Goal: Obtain resource: Obtain resource

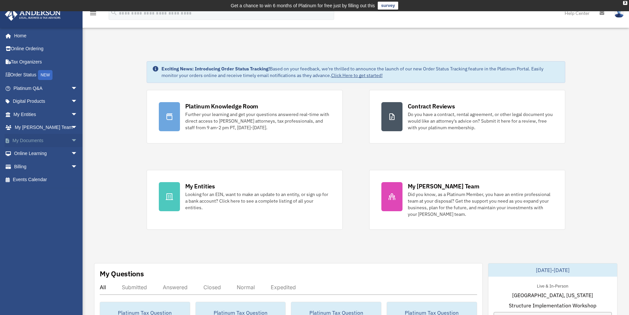
click at [50, 140] on link "My Documents arrow_drop_down" at bounding box center [46, 140] width 83 height 13
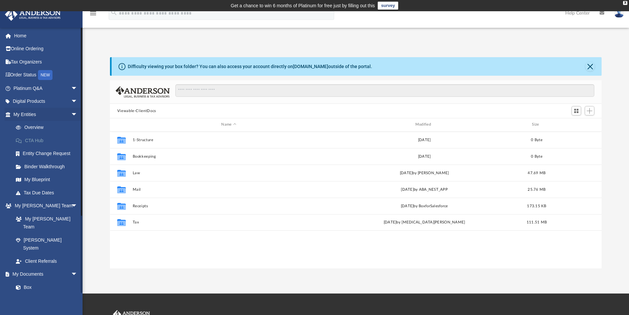
scroll to position [145, 486]
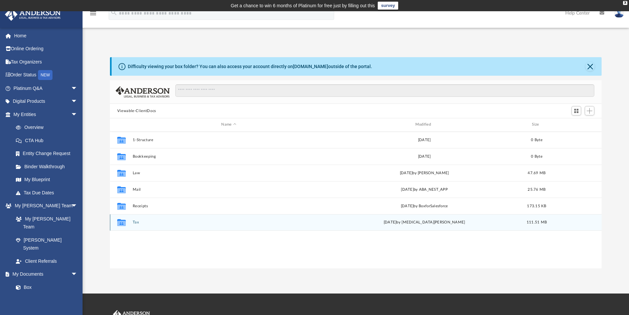
click at [135, 221] on button "Tax" at bounding box center [228, 222] width 192 height 4
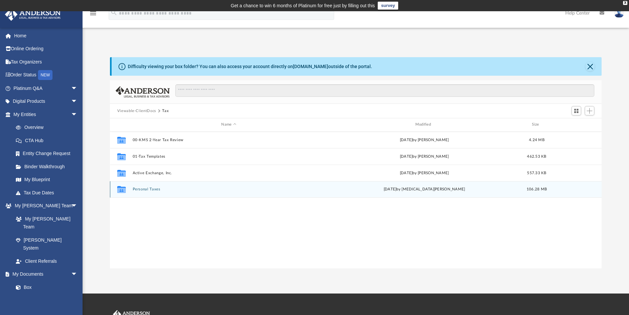
click at [145, 187] on button "Personal Taxes" at bounding box center [228, 189] width 192 height 4
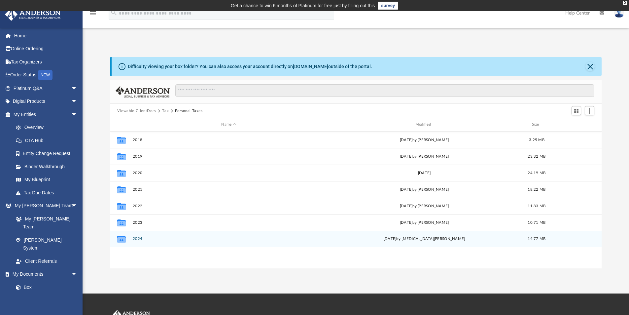
click at [135, 238] on button "2024" at bounding box center [228, 238] width 192 height 4
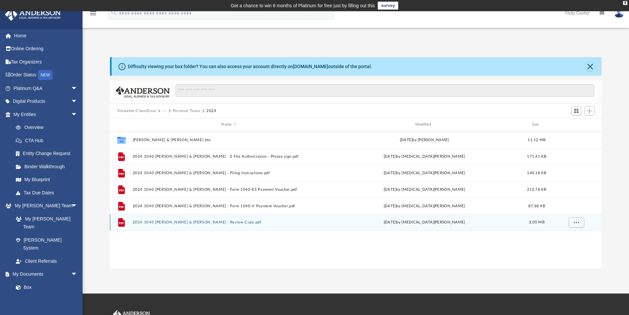
click at [147, 221] on button "2024 1040 [PERSON_NAME] & [PERSON_NAME] - Review Copy.pdf" at bounding box center [228, 222] width 192 height 4
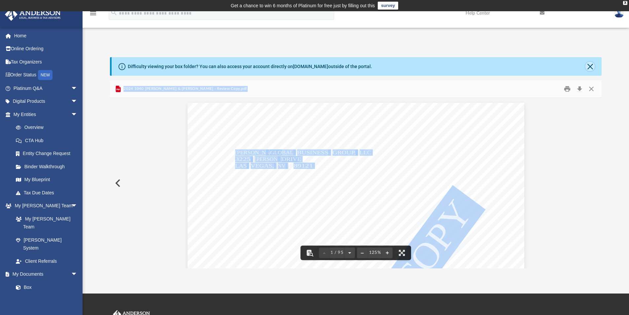
click at [590, 65] on button "Close" at bounding box center [589, 66] width 9 height 9
click at [590, 65] on div "Difficulty viewing your box folder? You can also access your account directly o…" at bounding box center [357, 66] width 490 height 18
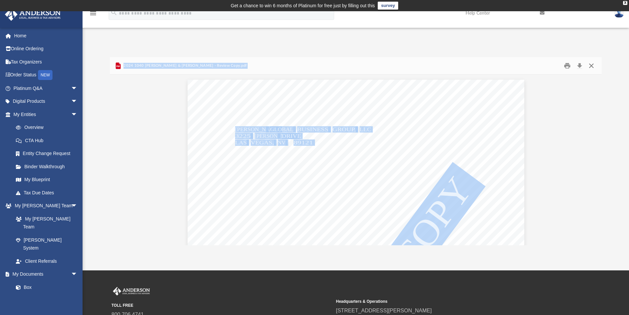
click at [593, 64] on button "Close" at bounding box center [591, 66] width 12 height 10
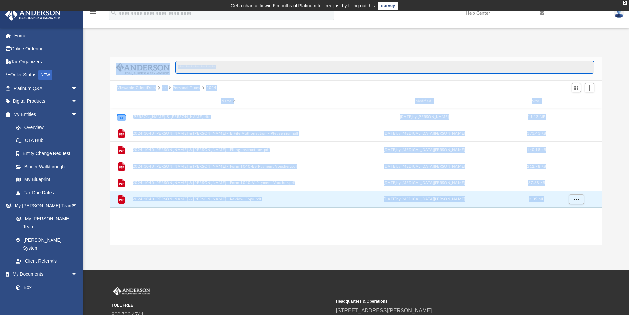
click at [592, 64] on input "Search files and folders" at bounding box center [384, 67] width 419 height 13
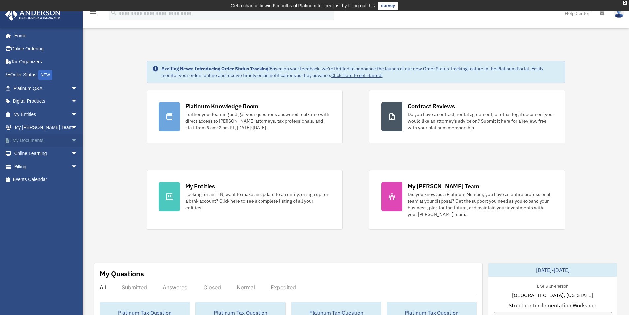
click at [29, 140] on link "My Documents arrow_drop_down" at bounding box center [46, 140] width 83 height 13
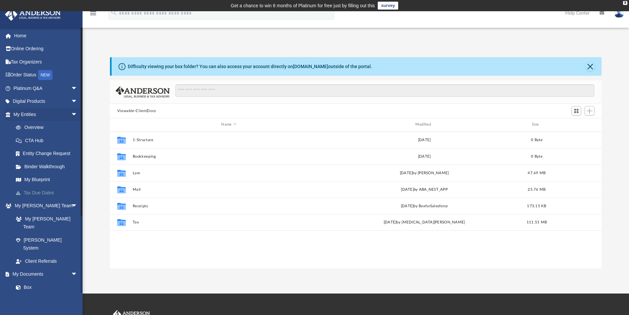
scroll to position [145, 486]
click at [29, 280] on link "Box" at bounding box center [48, 286] width 78 height 13
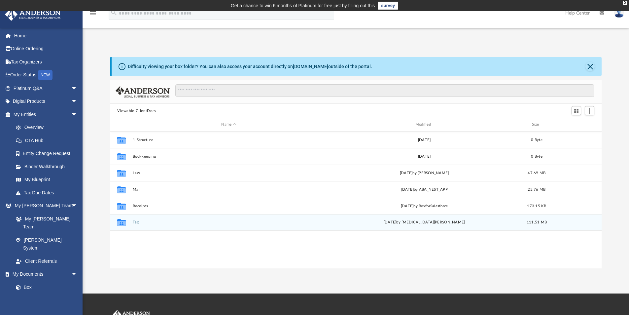
click at [135, 221] on button "Tax" at bounding box center [228, 222] width 192 height 4
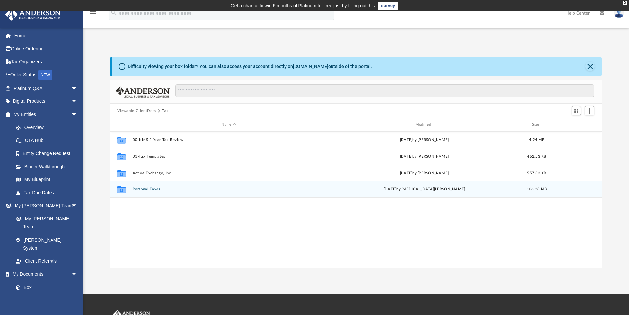
click at [143, 189] on button "Personal Taxes" at bounding box center [228, 189] width 192 height 4
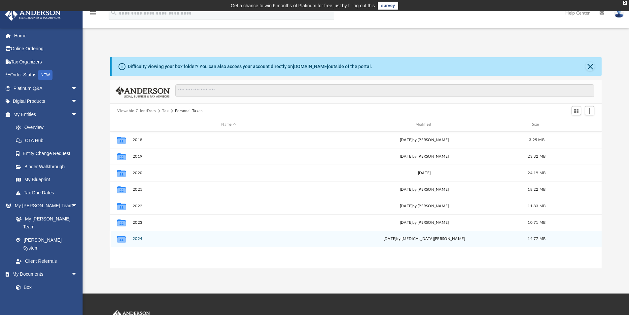
click at [136, 238] on button "2024" at bounding box center [228, 238] width 192 height 4
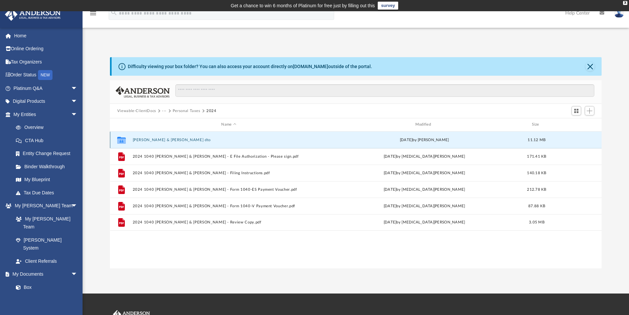
click at [165, 140] on button "[PERSON_NAME] & [PERSON_NAME] dto" at bounding box center [228, 140] width 192 height 4
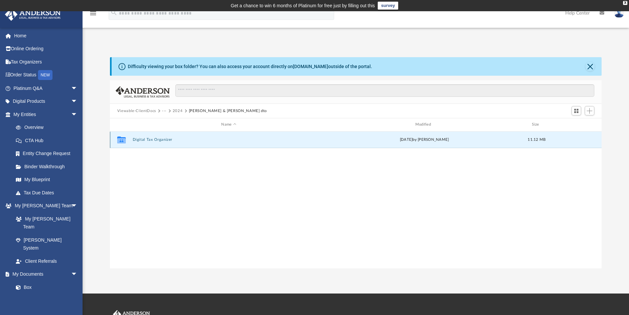
click at [165, 140] on button "Digital Tax Organizer" at bounding box center [228, 139] width 192 height 4
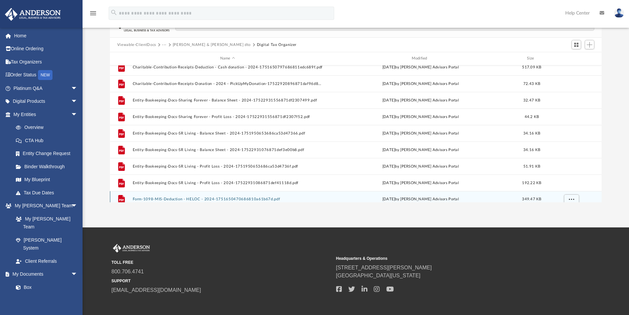
scroll to position [61, 0]
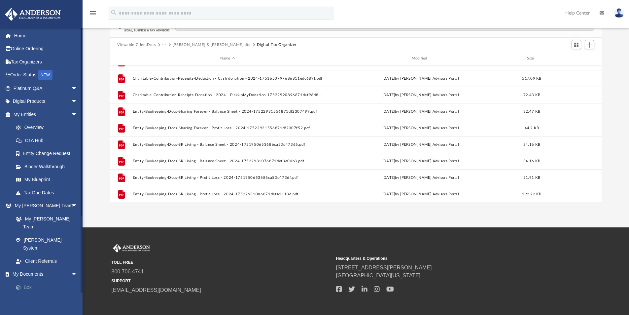
click at [26, 280] on link "Box" at bounding box center [48, 286] width 78 height 13
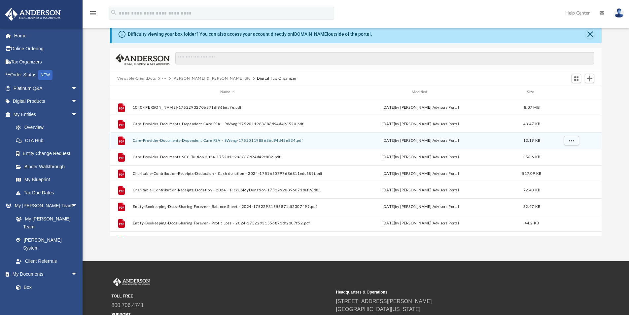
scroll to position [0, 0]
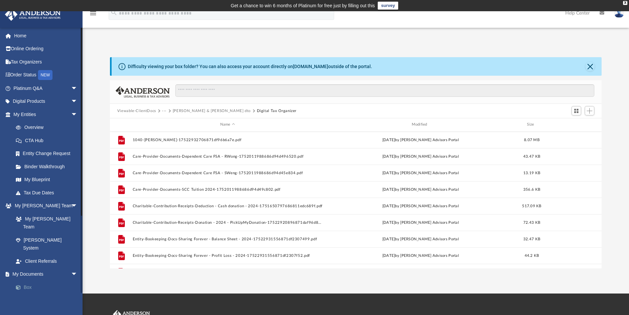
click at [25, 280] on link "Box" at bounding box center [48, 286] width 78 height 13
click at [594, 66] on button "Close" at bounding box center [589, 66] width 9 height 9
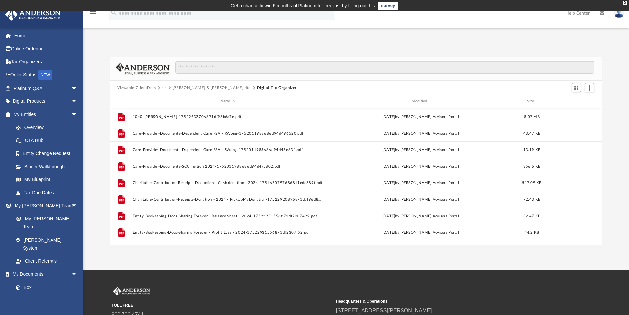
click at [288, 46] on div "Difficulty viewing your box folder? You can also access your account directly o…" at bounding box center [356, 144] width 546 height 202
click at [26, 59] on link "Tax Organizers" at bounding box center [46, 61] width 83 height 13
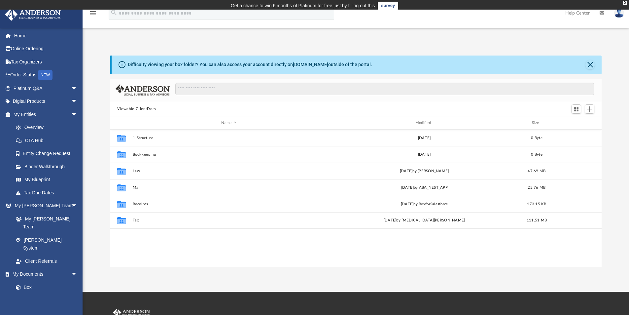
scroll to position [145, 486]
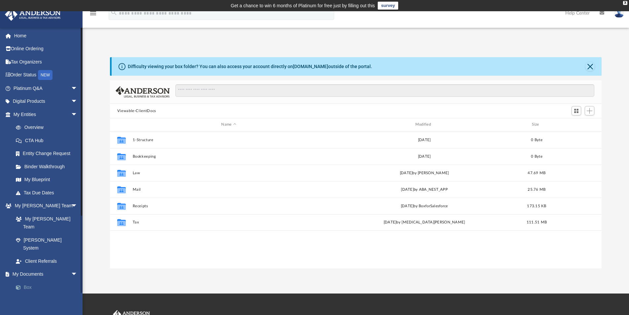
click at [28, 280] on link "Box" at bounding box center [48, 286] width 78 height 13
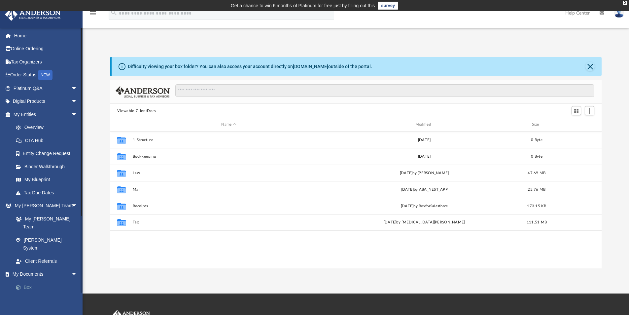
click at [28, 280] on link "Box" at bounding box center [48, 286] width 78 height 13
click at [31, 280] on link "Box" at bounding box center [48, 286] width 78 height 13
click at [18, 37] on link "Home" at bounding box center [46, 35] width 83 height 13
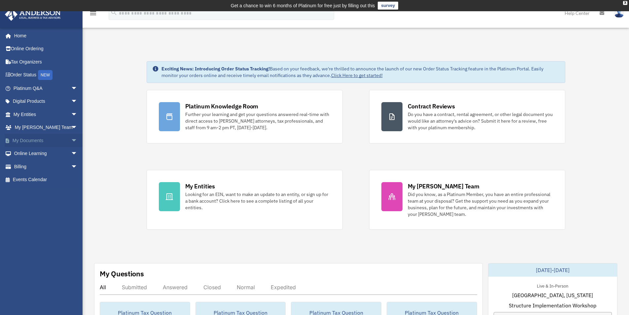
click at [71, 140] on span "arrow_drop_down" at bounding box center [77, 141] width 13 height 14
click at [27, 152] on link "Box" at bounding box center [48, 153] width 78 height 13
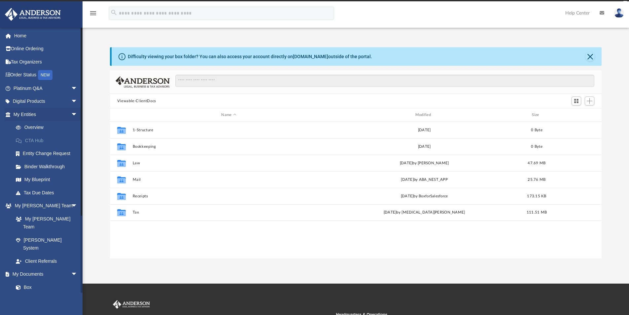
scroll to position [145, 486]
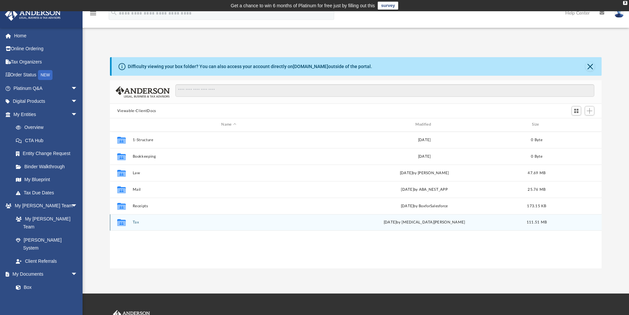
click at [136, 220] on button "Tax" at bounding box center [228, 222] width 192 height 4
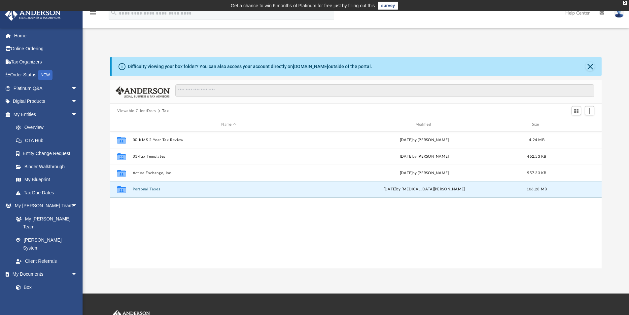
click at [138, 188] on button "Personal Taxes" at bounding box center [228, 189] width 192 height 4
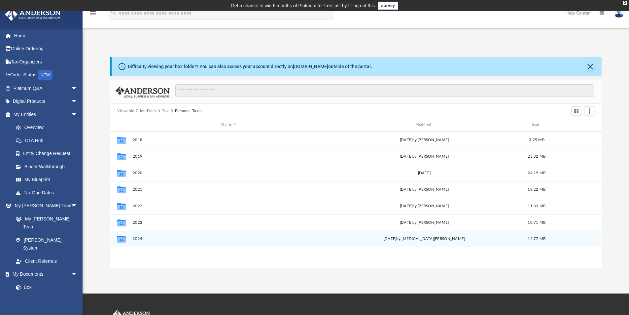
click at [137, 238] on button "2024" at bounding box center [228, 238] width 192 height 4
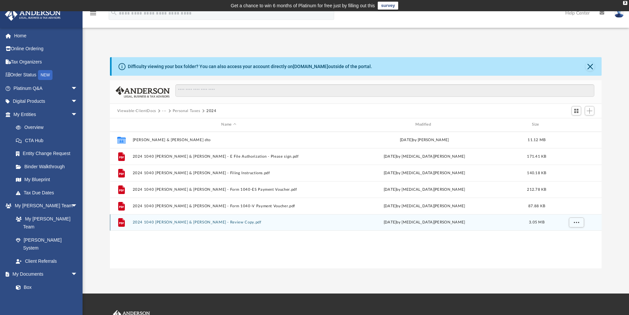
click at [167, 218] on div "File 2024 1040 Wong, Raymond Y. & Weng, Shanshan S. - Review Copy.pdf Mon Sep 1…" at bounding box center [356, 222] width 492 height 17
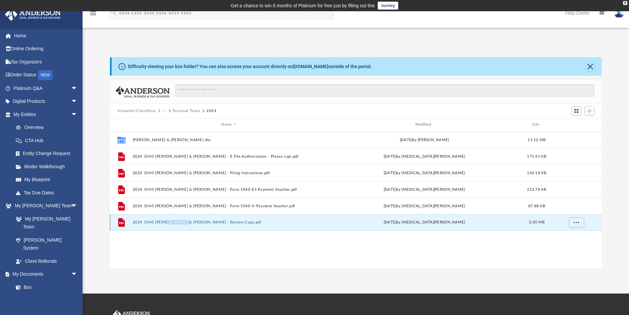
click at [168, 221] on button "2024 1040 [PERSON_NAME] & [PERSON_NAME] - Review Copy.pdf" at bounding box center [228, 222] width 192 height 4
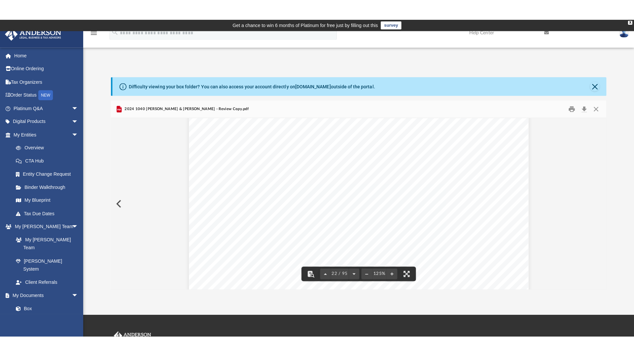
scroll to position [9425, 0]
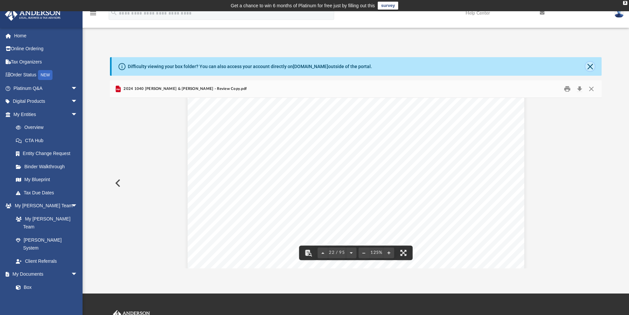
click at [588, 66] on button "Close" at bounding box center [589, 66] width 9 height 9
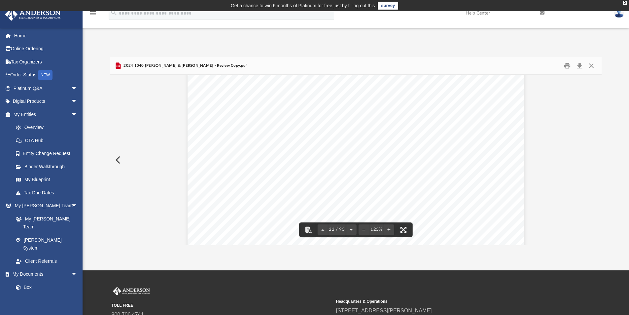
click at [406, 230] on button "File preview" at bounding box center [403, 229] width 15 height 15
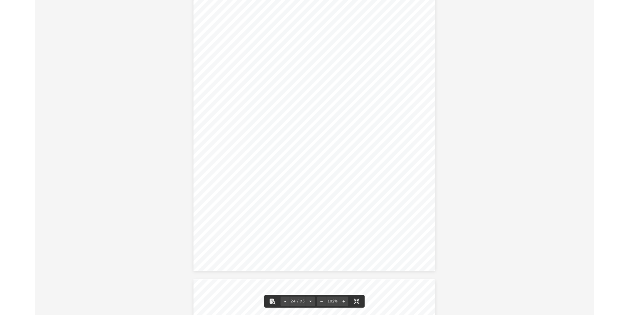
scroll to position [8450, 0]
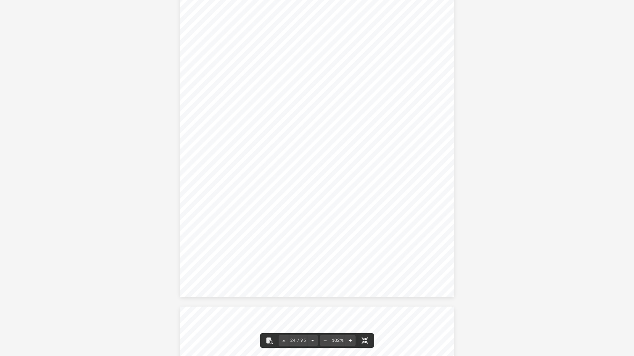
click at [312, 10] on span "~~~~" at bounding box center [318, 11] width 13 height 4
click at [296, 67] on div "Attachment Sequence No. Department of the Treasury Internal Revenue Service 419…" at bounding box center [317, 119] width 274 height 355
click at [325, 62] on div "Attachment Sequence No. Department of the Treasury Internal Revenue Service 419…" at bounding box center [317, 119] width 274 height 355
click at [326, 62] on div "Attachment Sequence No. Department of the Treasury Internal Revenue Service 419…" at bounding box center [317, 119] width 274 height 355
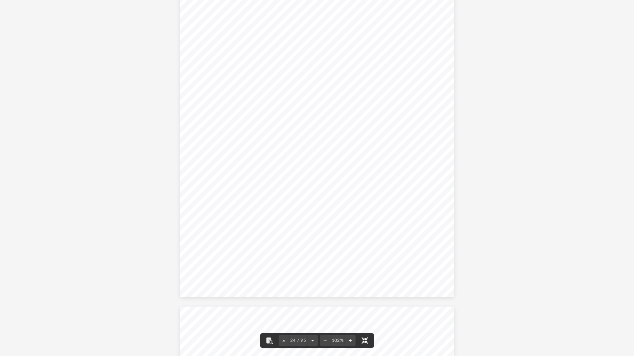
click at [364, 314] on button "File preview" at bounding box center [364, 341] width 15 height 15
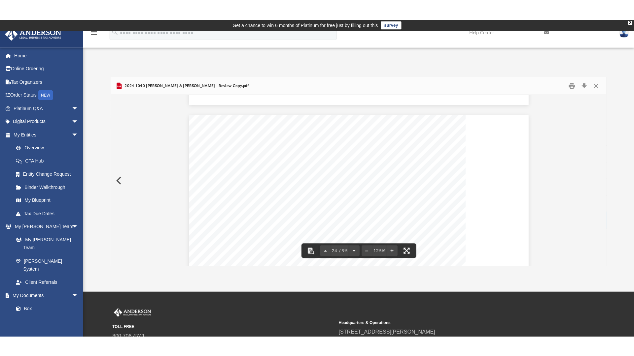
scroll to position [10247, 0]
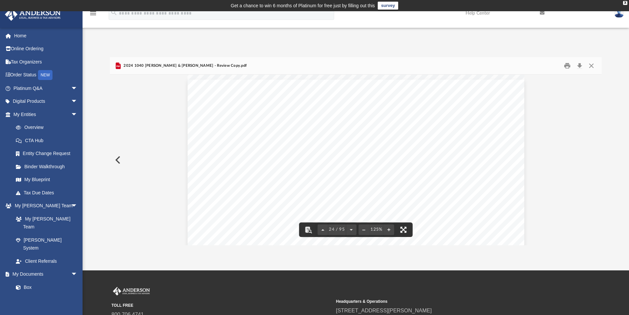
click at [405, 226] on button "File preview" at bounding box center [403, 229] width 15 height 15
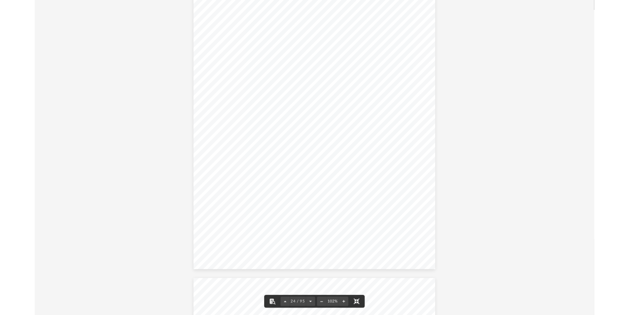
scroll to position [8454, 0]
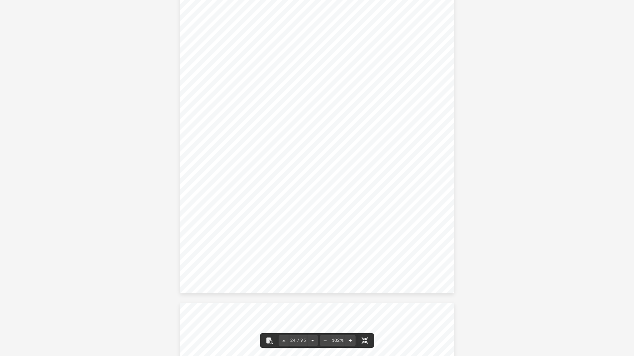
click at [377, 105] on div "Attachment Sequence No. Department of the Treasury Internal Revenue Service 419…" at bounding box center [317, 116] width 274 height 355
click at [365, 314] on button "File preview" at bounding box center [364, 341] width 15 height 15
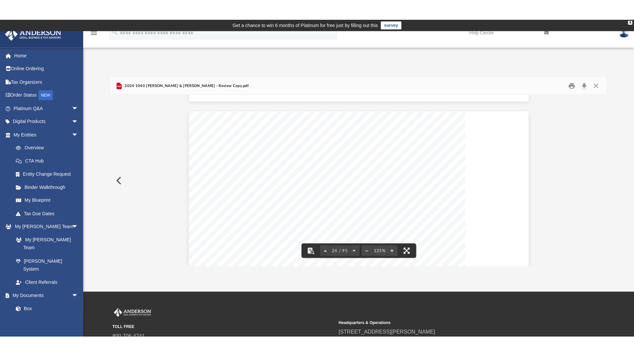
scroll to position [10247, 0]
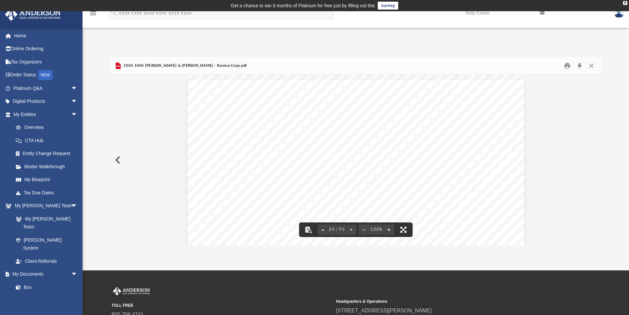
click at [403, 230] on button "File preview" at bounding box center [403, 229] width 15 height 15
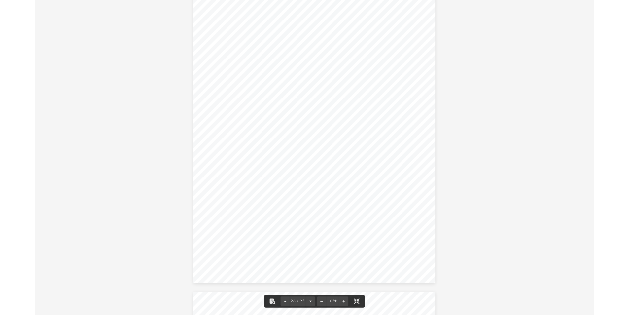
scroll to position [9213, 0]
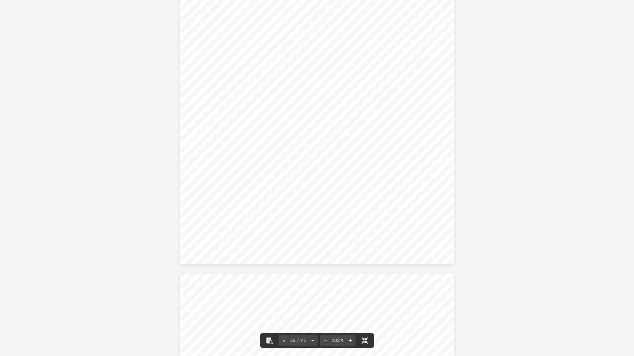
drag, startPoint x: 362, startPoint y: 340, endPoint x: 362, endPoint y: 311, distance: 28.7
click at [362, 314] on button "File preview" at bounding box center [364, 341] width 15 height 15
click at [362, 311] on link "[STREET_ADDRESS][PERSON_NAME]" at bounding box center [386, 311] width 96 height 6
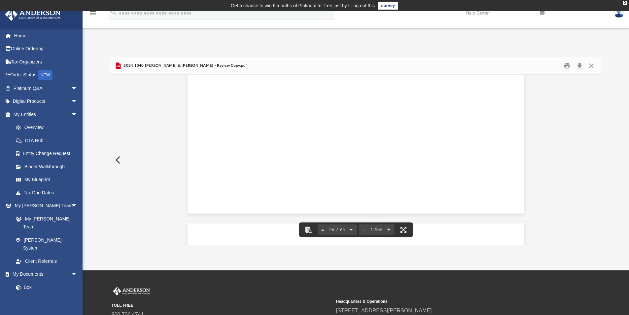
scroll to position [11139, 0]
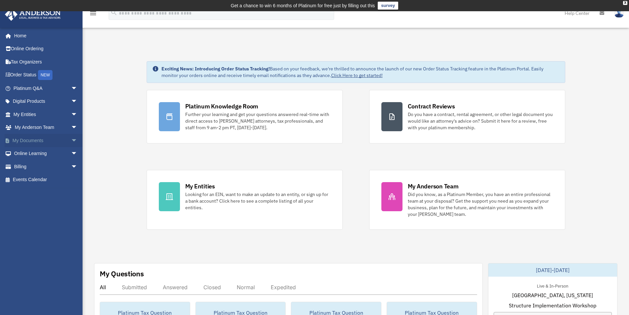
click at [71, 141] on span "arrow_drop_down" at bounding box center [77, 141] width 13 height 14
click at [28, 150] on link "Box" at bounding box center [48, 153] width 78 height 13
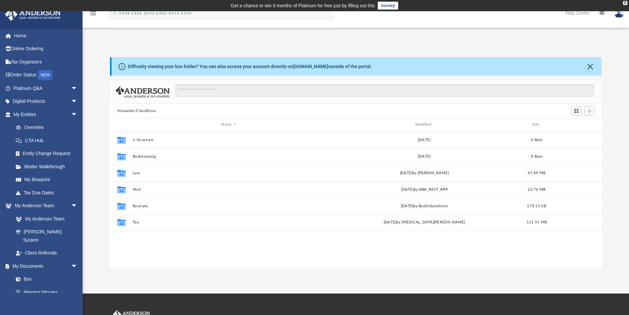
scroll to position [145, 486]
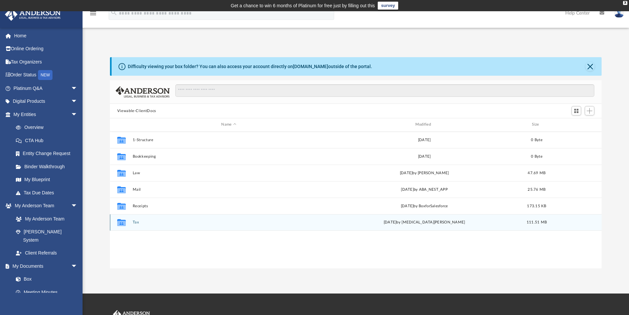
click at [137, 220] on button "Tax" at bounding box center [228, 222] width 192 height 4
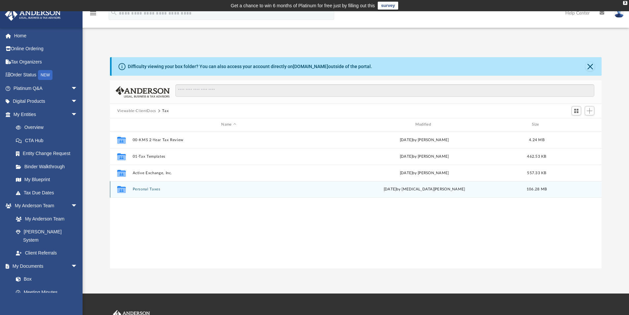
click at [148, 187] on button "Personal Taxes" at bounding box center [228, 189] width 192 height 4
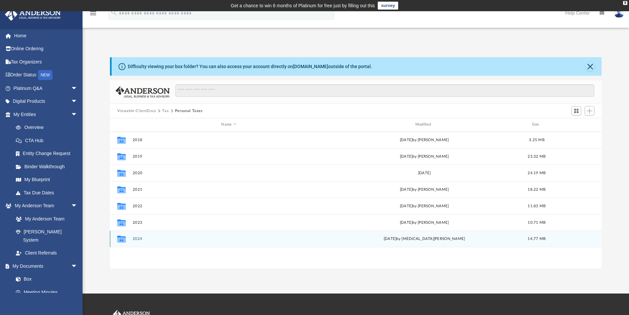
click at [131, 238] on div "Collaborated Folder 2024 [DATE] by [MEDICAL_DATA][PERSON_NAME] 14.77 MB" at bounding box center [356, 238] width 492 height 17
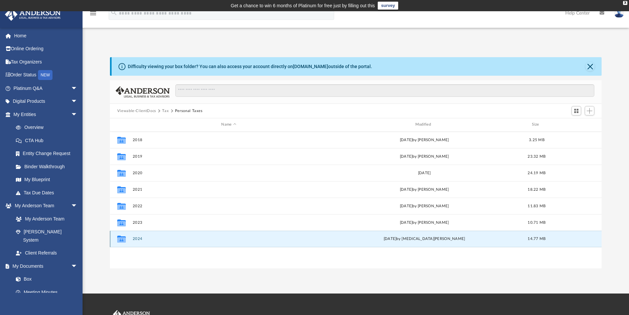
click at [136, 238] on button "2024" at bounding box center [228, 238] width 192 height 4
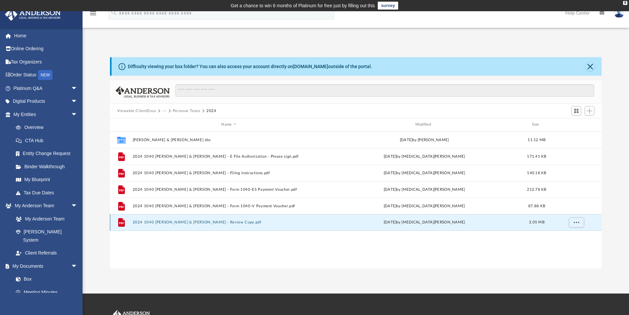
click at [213, 221] on button "2024 1040 [PERSON_NAME] & [PERSON_NAME] - Review Copy.pdf" at bounding box center [228, 222] width 192 height 4
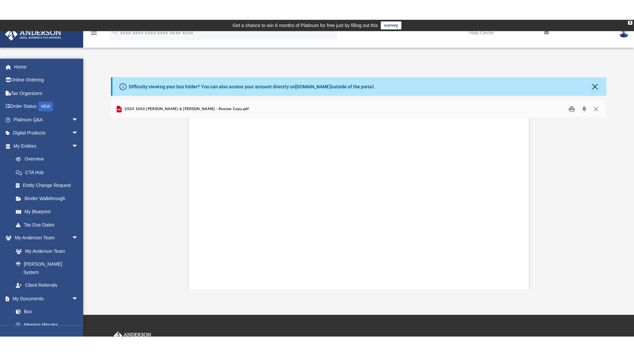
scroll to position [11139, 0]
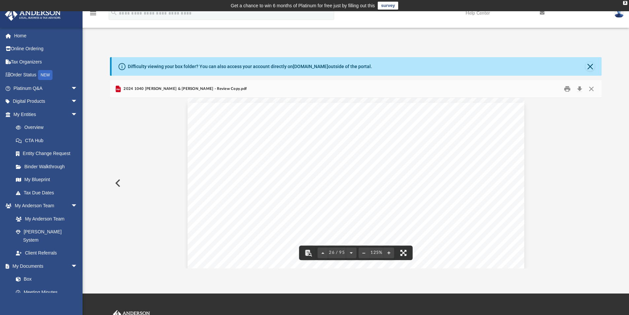
click at [402, 254] on button "File preview" at bounding box center [403, 252] width 15 height 15
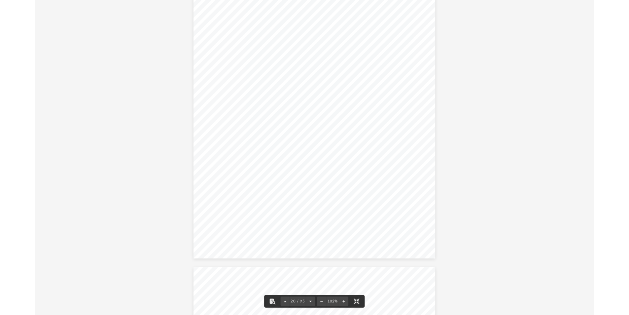
scroll to position [7005, 0]
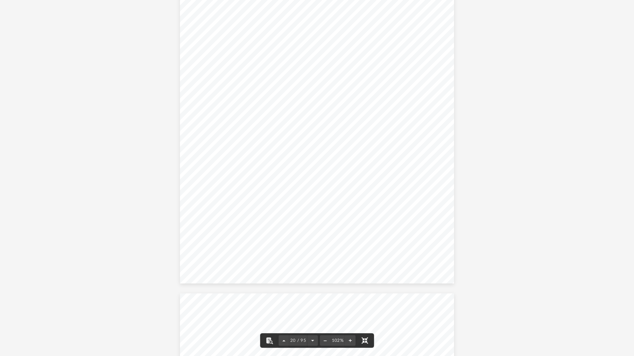
drag, startPoint x: 366, startPoint y: 343, endPoint x: 366, endPoint y: 314, distance: 28.7
click at [366, 314] on button "File preview" at bounding box center [364, 341] width 15 height 15
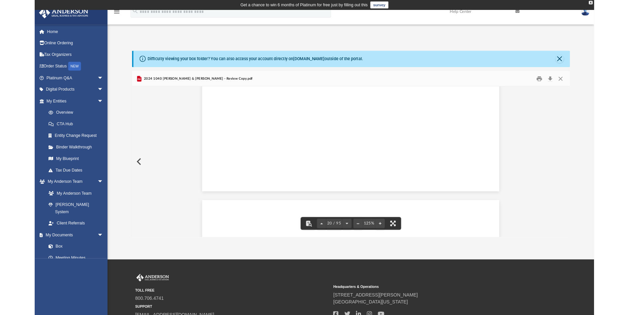
scroll to position [8465, 0]
